Goal: Task Accomplishment & Management: Use online tool/utility

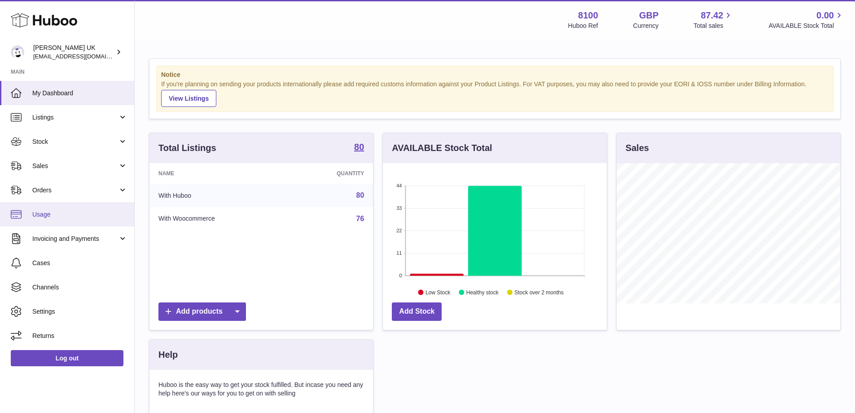
scroll to position [140, 224]
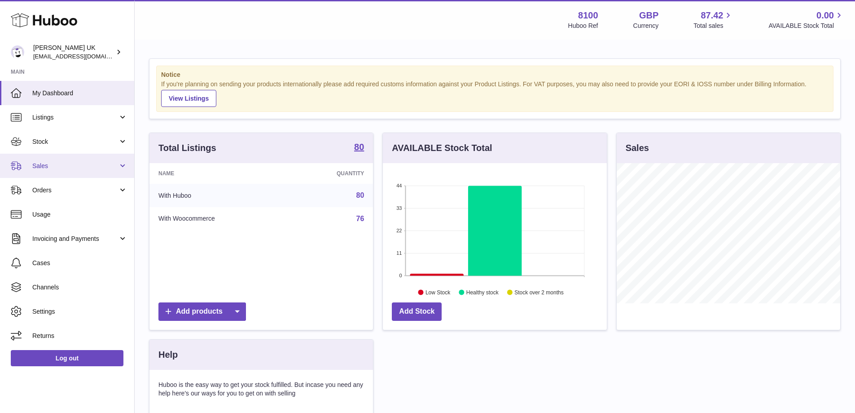
click at [81, 168] on span "Sales" at bounding box center [75, 166] width 86 height 9
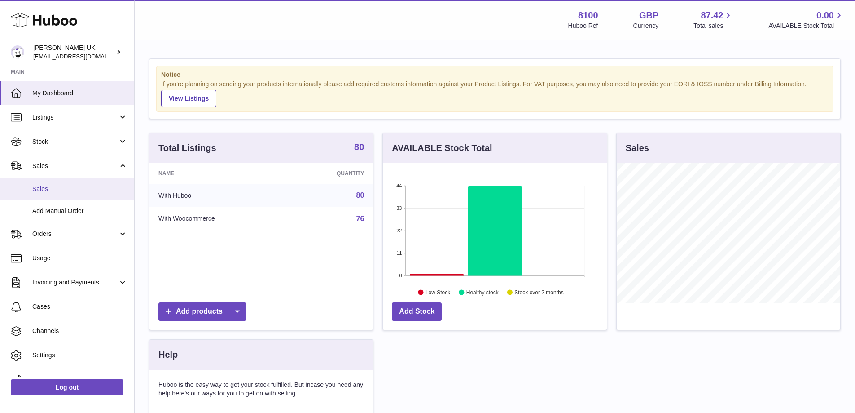
click at [72, 187] on span "Sales" at bounding box center [79, 188] width 95 height 9
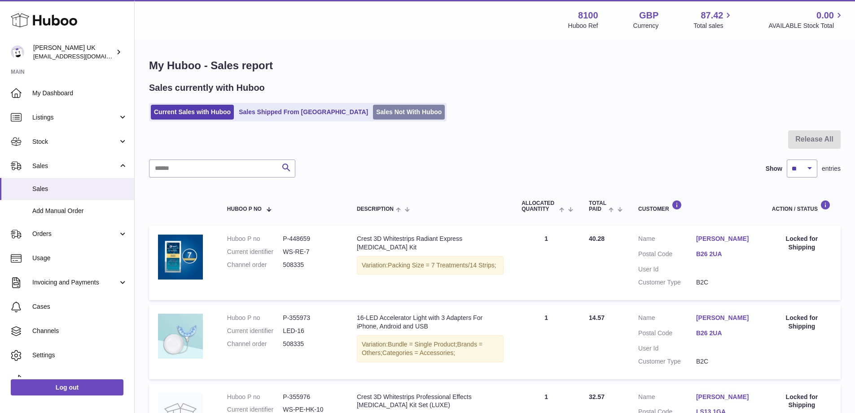
click at [373, 113] on link "Sales Not With Huboo" at bounding box center [409, 112] width 72 height 15
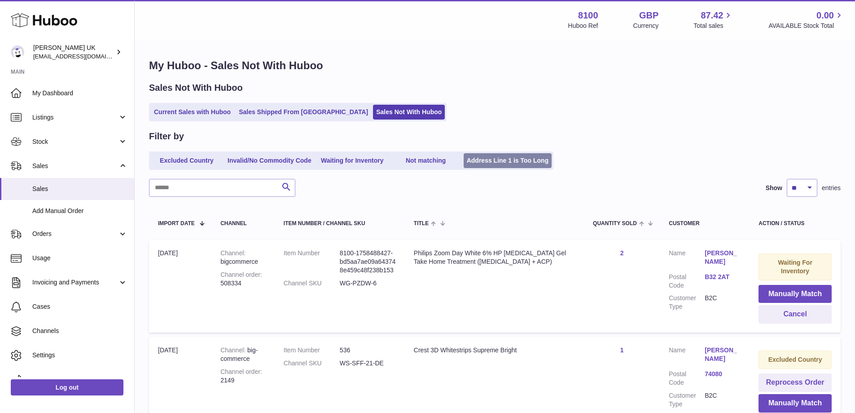
click at [532, 163] on link "Address Line 1 is Too Long" at bounding box center [508, 160] width 88 height 15
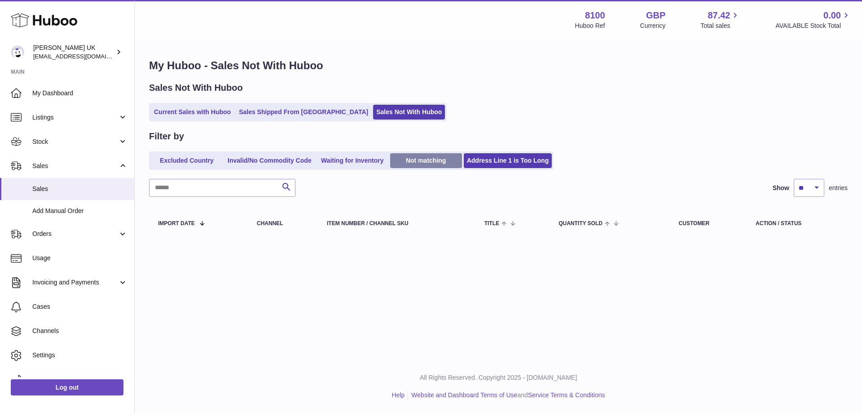
click at [430, 160] on link "Not matching" at bounding box center [426, 160] width 72 height 15
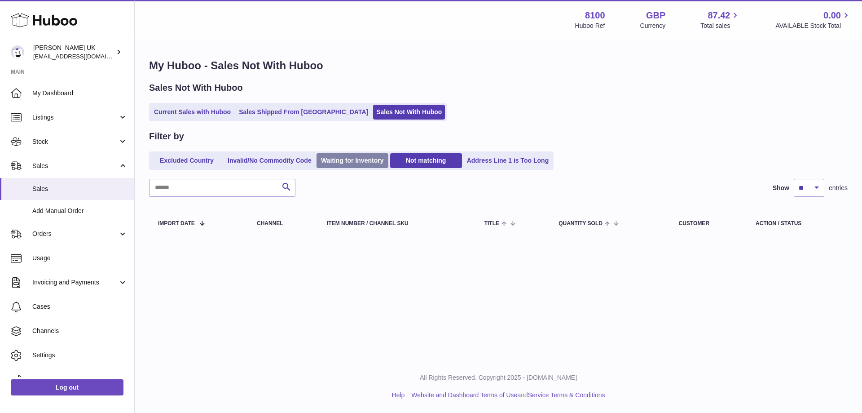
click at [349, 156] on link "Waiting for Inventory" at bounding box center [352, 160] width 72 height 15
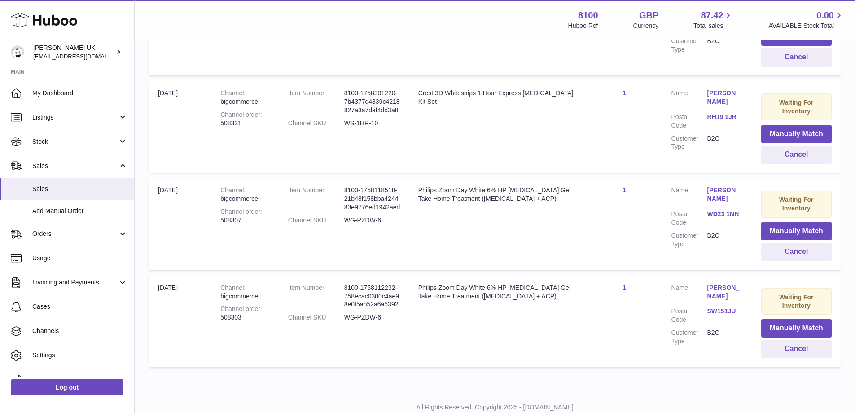
scroll to position [391, 0]
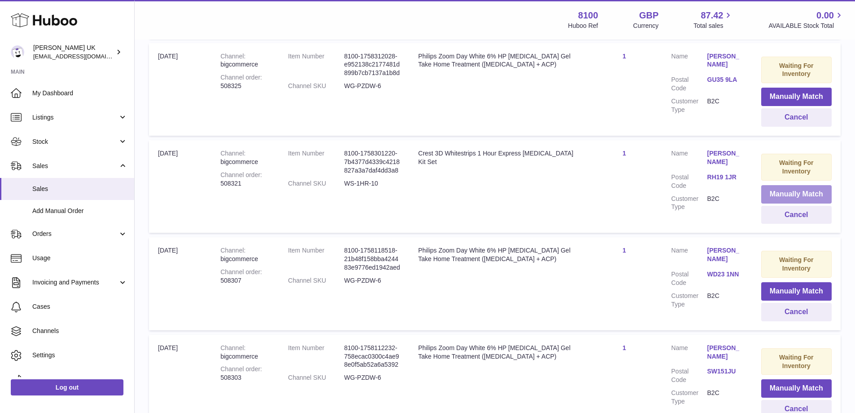
click at [785, 193] on button "Manually Match" at bounding box center [796, 194] width 70 height 18
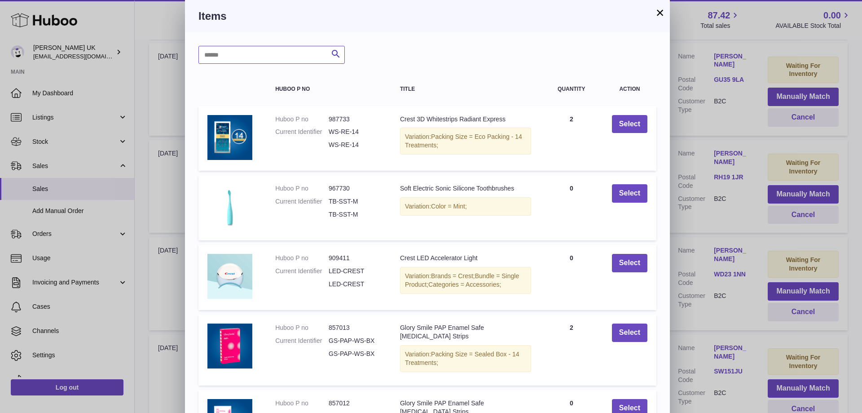
click at [259, 57] on input "text" at bounding box center [271, 55] width 146 height 18
drag, startPoint x: 261, startPoint y: 52, endPoint x: 266, endPoint y: 53, distance: 5.6
click at [261, 53] on input "******" at bounding box center [271, 55] width 146 height 18
type input "*********"
click at [330, 53] on icon "submit" at bounding box center [335, 53] width 11 height 11
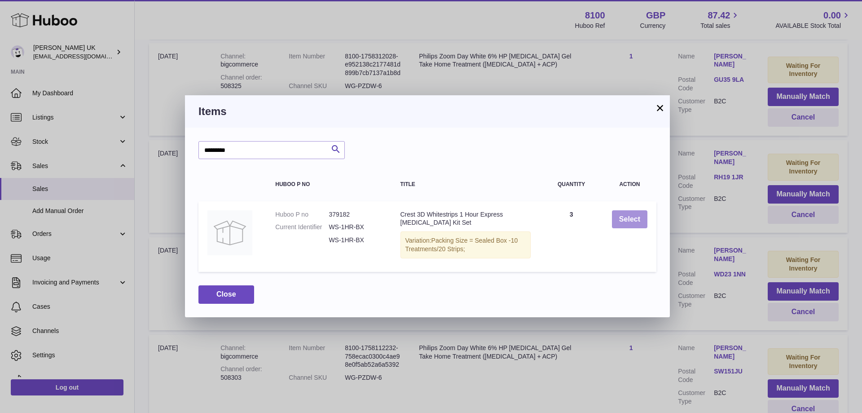
click at [628, 222] on button "Select" at bounding box center [629, 219] width 35 height 18
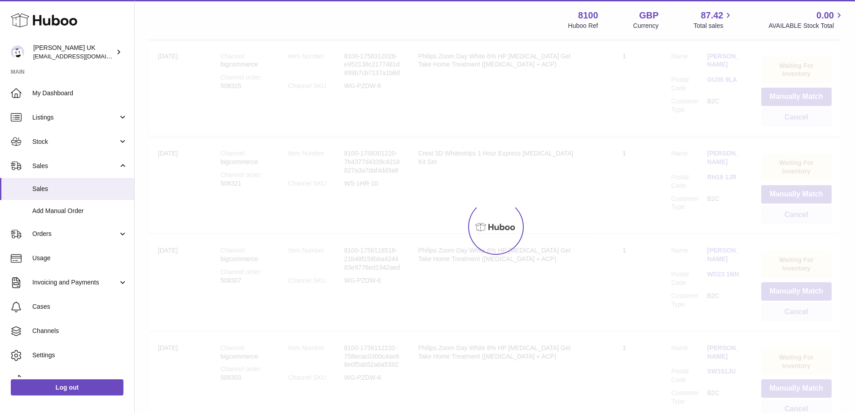
drag, startPoint x: 371, startPoint y: 221, endPoint x: 343, endPoint y: 225, distance: 28.5
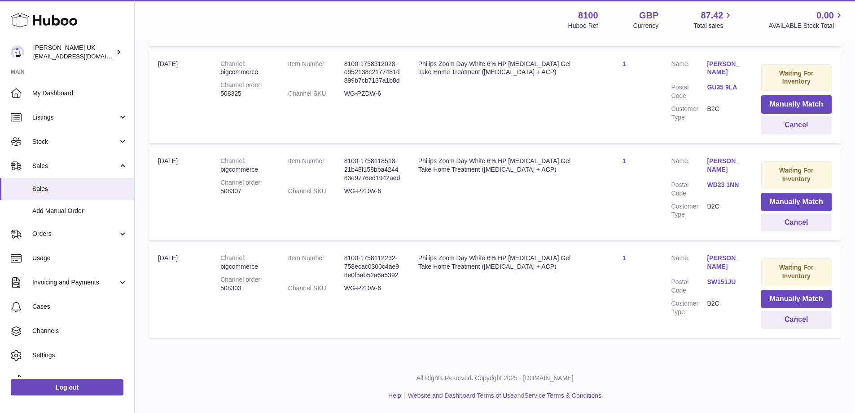
scroll to position [383, 0]
click at [604, 305] on td "Quantity Sold 1" at bounding box center [624, 291] width 76 height 92
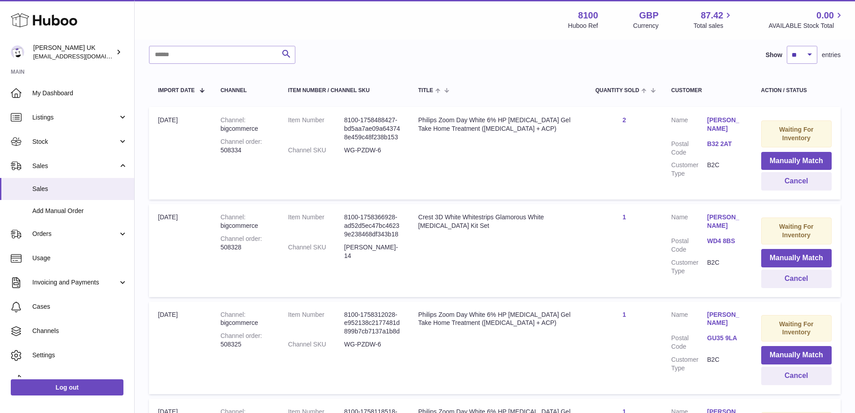
scroll to position [24, 0]
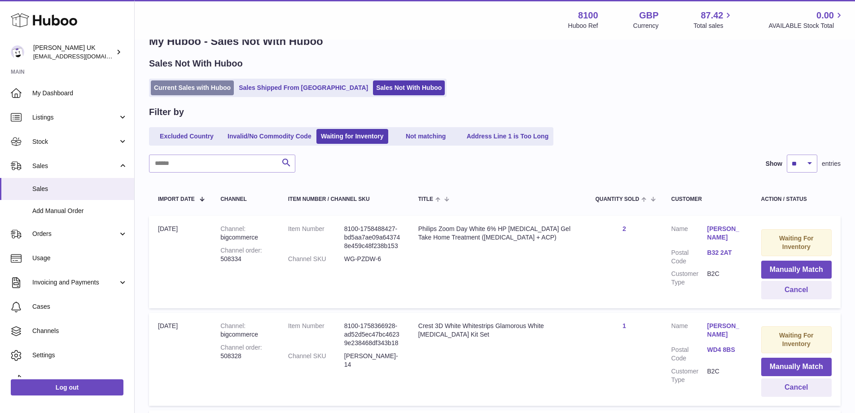
click at [193, 88] on link "Current Sales with Huboo" at bounding box center [192, 87] width 83 height 15
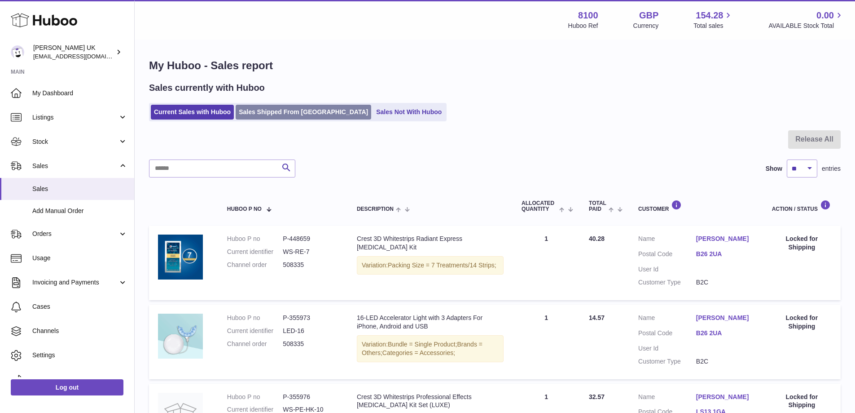
click at [265, 115] on link "Sales Shipped From [GEOGRAPHIC_DATA]" at bounding box center [304, 112] width 136 height 15
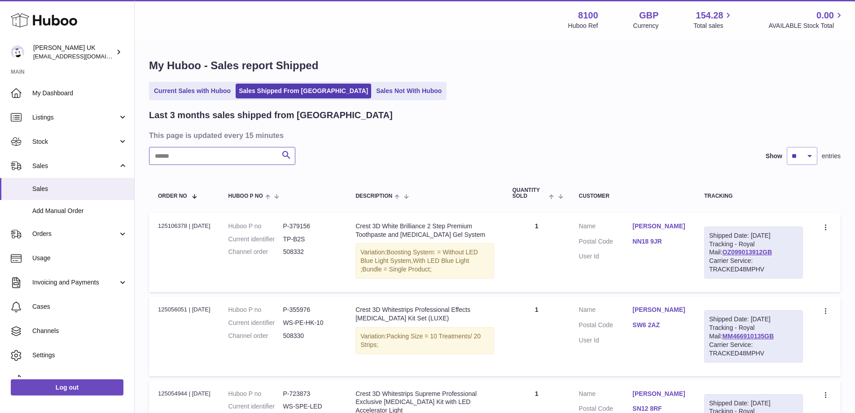
click at [207, 155] on input "text" at bounding box center [222, 156] width 146 height 18
paste input "******"
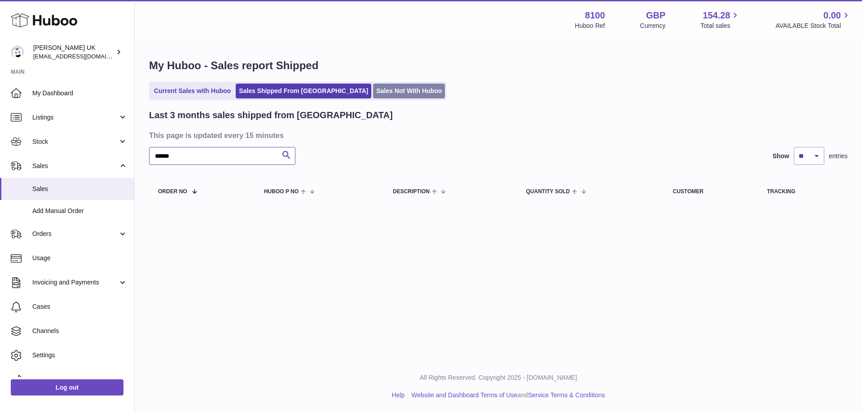
type input "******"
click at [373, 95] on link "Sales Not With Huboo" at bounding box center [409, 90] width 72 height 15
